Goal: Contribute content

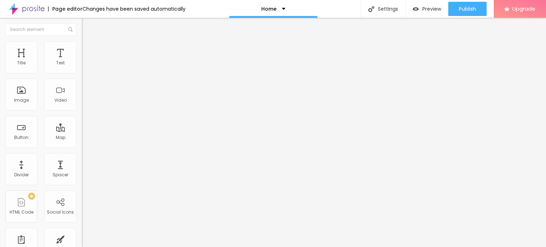
click at [82, 61] on span "Change image" at bounding box center [101, 58] width 38 height 6
click at [82, 146] on input "https://" at bounding box center [124, 142] width 85 height 7
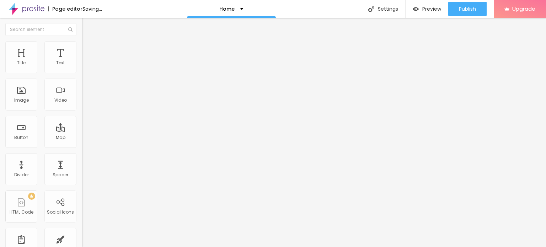
click at [82, 146] on input "https://" at bounding box center [124, 142] width 85 height 7
paste input "[DOMAIN_NAME][URL]"
type input "[URL][DOMAIN_NAME]"
click at [82, 67] on input "Click me" at bounding box center [124, 63] width 85 height 7
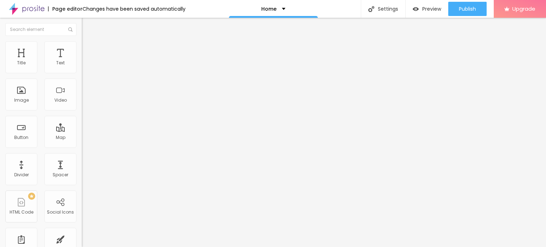
paste input "Whatsapp 📞 :- [PHONE_NUMBER]"
type input "Whatsapp 📞 :- [PHONE_NUMBER]"
click at [82, 146] on input "https://" at bounding box center [124, 142] width 85 height 7
type input "[URL][DOMAIN_NAME]"
click at [82, 159] on div "Open in new tab" at bounding box center [123, 157] width 82 height 4
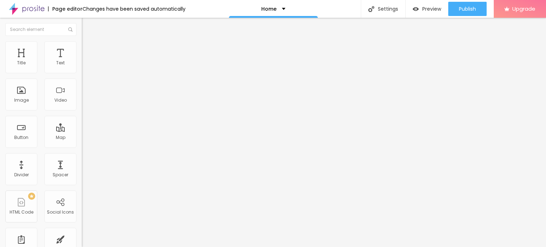
click at [82, 61] on span "Add image" at bounding box center [96, 58] width 29 height 6
click at [82, 146] on input "https://" at bounding box center [124, 142] width 85 height 7
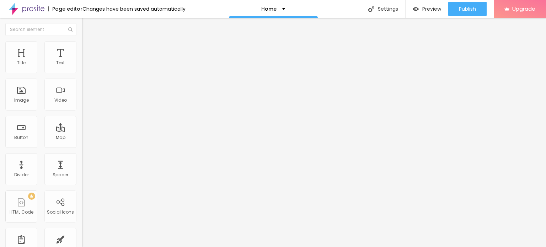
click at [82, 146] on input "https://" at bounding box center [124, 142] width 85 height 7
type input "[URL][DOMAIN_NAME]"
click at [38, 5] on img at bounding box center [27, 9] width 36 height 18
